Goal: Task Accomplishment & Management: Complete application form

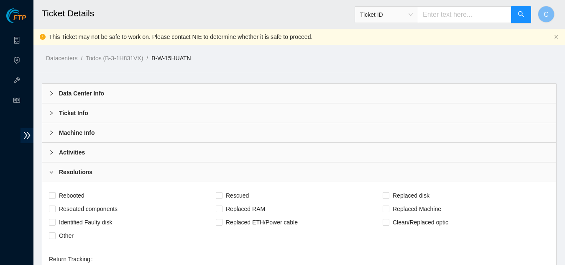
click at [60, 147] on div "Activities" at bounding box center [299, 152] width 514 height 19
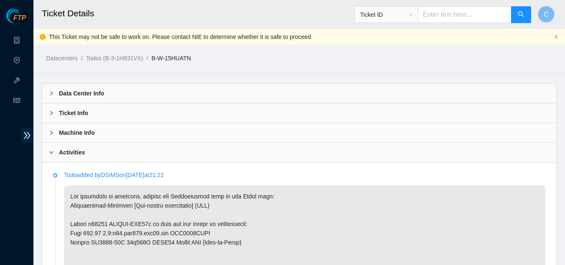
click at [72, 159] on div "Activities" at bounding box center [299, 152] width 514 height 19
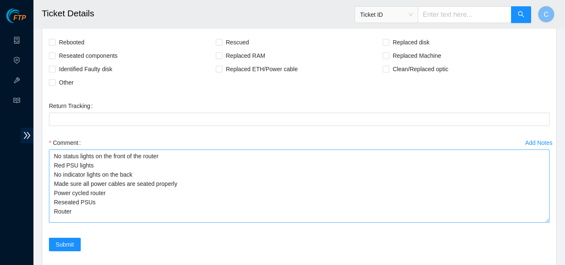
scroll to position [167, 0]
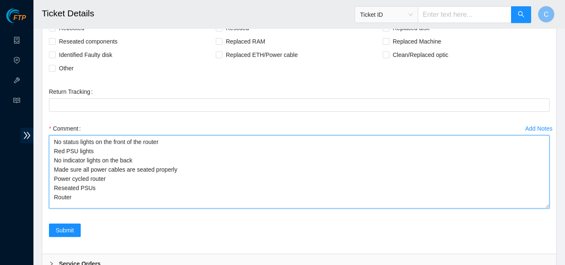
click at [82, 196] on textarea "No status lights on the front of the router Red PSU lights No indicator lights …" at bounding box center [299, 171] width 501 height 73
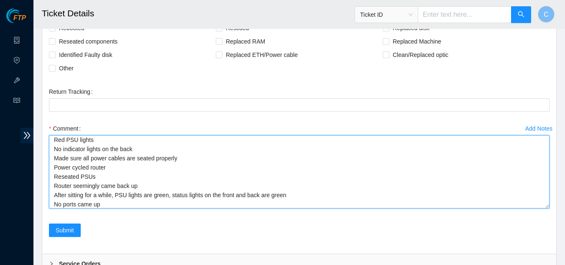
scroll to position [21, 0]
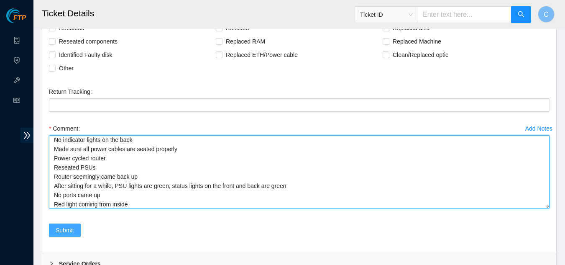
type textarea "No status lights on the front of the router Red PSU lights No indicator lights …"
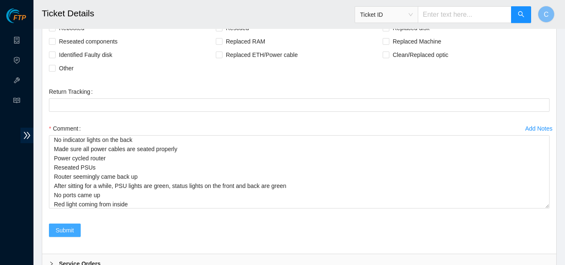
click at [59, 234] on span "Submit" at bounding box center [65, 230] width 18 height 9
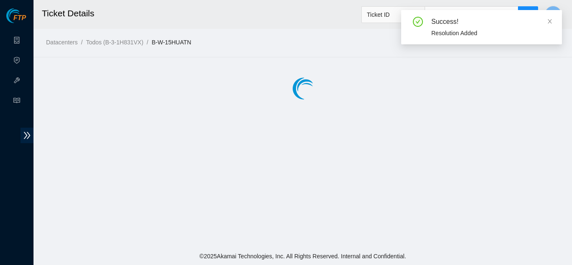
drag, startPoint x: 53, startPoint y: 142, endPoint x: 217, endPoint y: 236, distance: 189.5
click at [217, 236] on main "Ticket Details Ticket ID C Datacenters / Todos (B-3-1H831VX) / B-W-15HUATN /" at bounding box center [302, 123] width 538 height 247
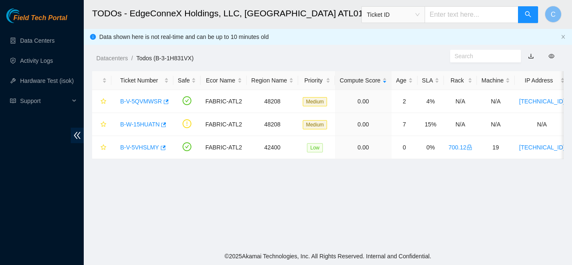
scroll to position [287, 0]
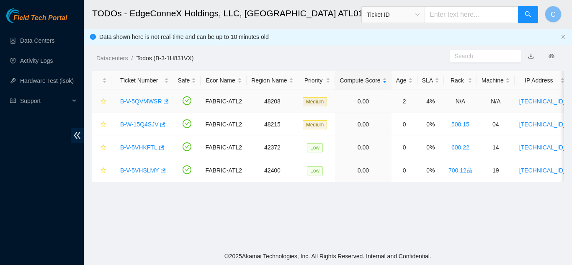
click at [128, 100] on link "B-V-5QVMWSR" at bounding box center [141, 101] width 42 height 7
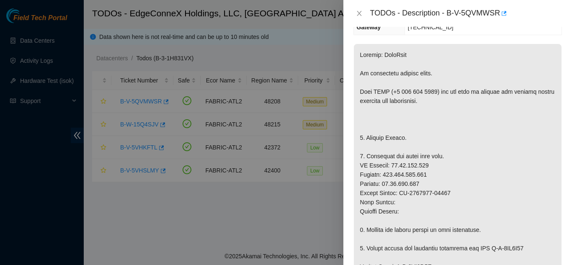
scroll to position [167, 0]
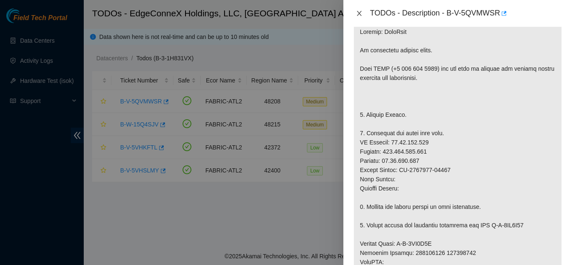
click at [359, 13] on icon "close" at bounding box center [359, 13] width 7 height 7
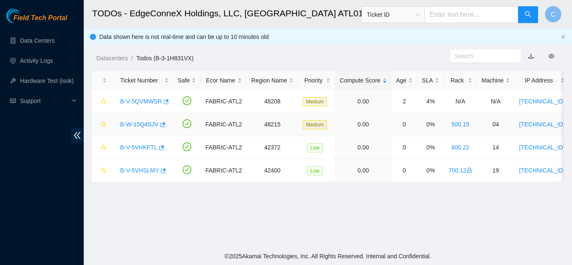
scroll to position [179, 0]
click at [147, 120] on div "B-W-15Q4SJV" at bounding box center [142, 124] width 53 height 13
click at [148, 126] on link "B-W-15Q4SJV" at bounding box center [139, 124] width 38 height 7
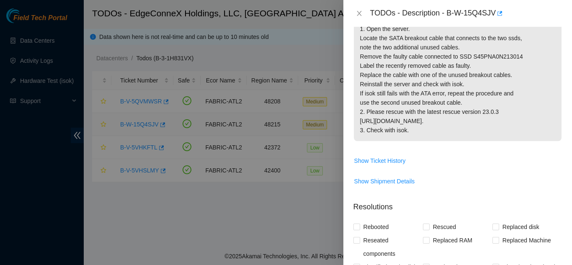
scroll to position [167, 0]
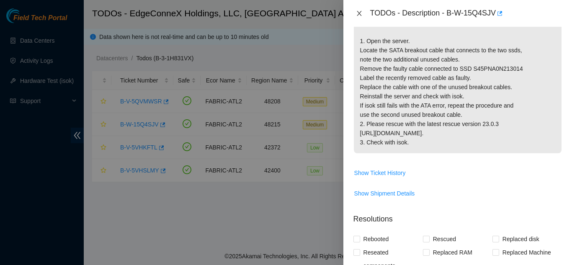
click at [356, 15] on icon "close" at bounding box center [359, 13] width 7 height 7
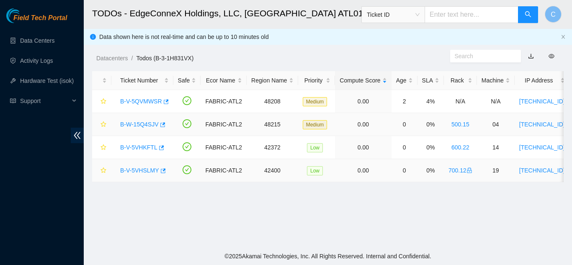
scroll to position [179, 0]
click at [137, 146] on link "B-V-5VHKFTL" at bounding box center [138, 147] width 37 height 7
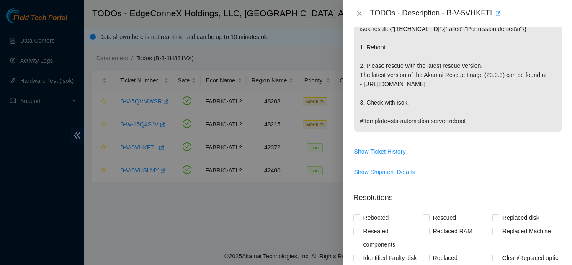
scroll to position [186, 0]
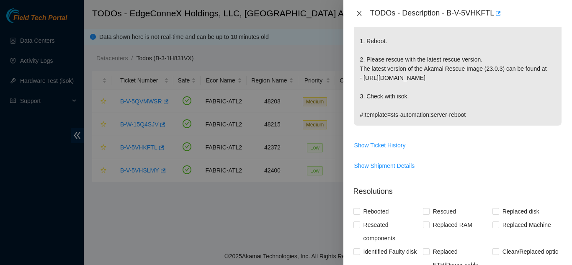
click at [356, 12] on icon "close" at bounding box center [359, 13] width 7 height 7
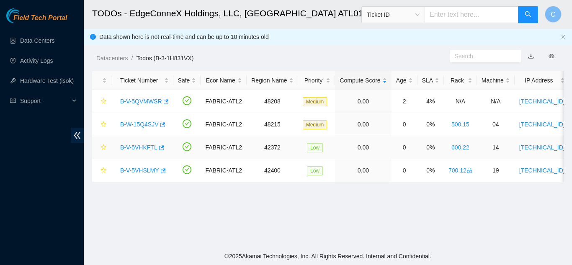
scroll to position [179, 0]
click at [154, 171] on link "B-V-5VHSLMY" at bounding box center [139, 170] width 39 height 7
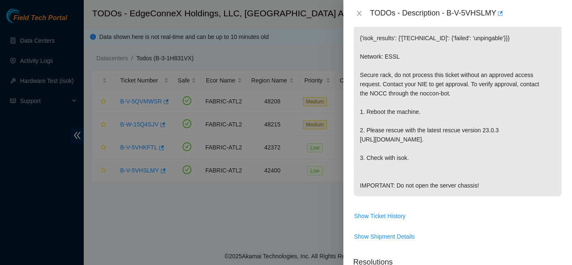
scroll to position [186, 0]
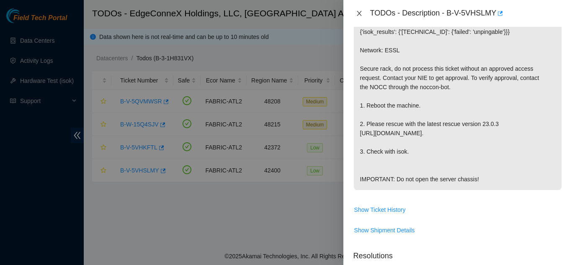
click at [360, 11] on icon "close" at bounding box center [358, 13] width 5 height 5
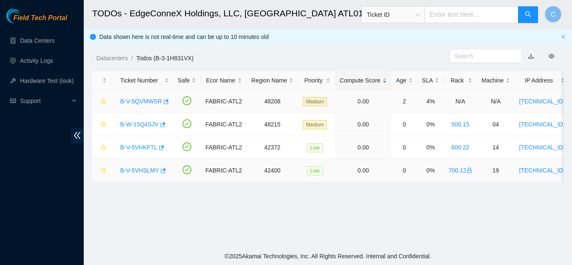
scroll to position [179, 0]
click at [150, 100] on link "B-V-5QVMWSR" at bounding box center [141, 101] width 42 height 7
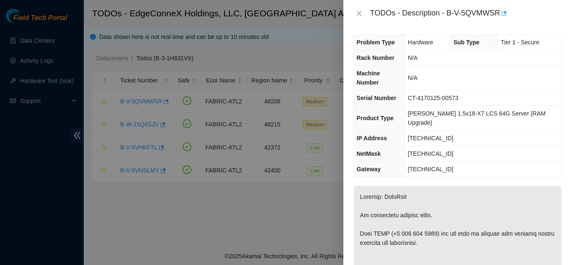
scroll to position [0, 0]
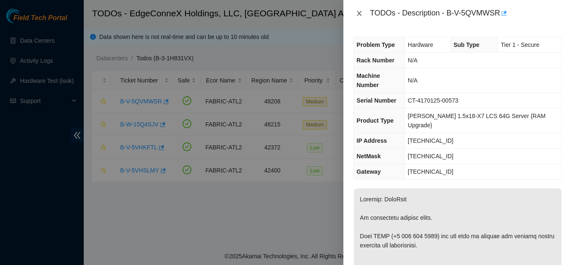
click at [358, 15] on icon "close" at bounding box center [359, 13] width 7 height 7
